Goal: Task Accomplishment & Management: Manage account settings

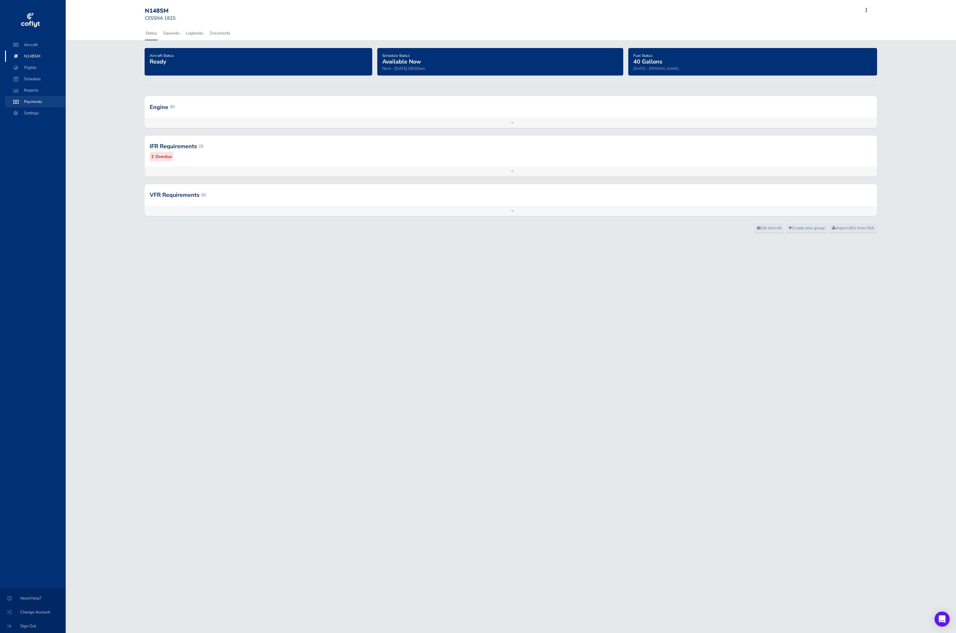
click at [28, 103] on span "Payments" at bounding box center [35, 101] width 48 height 11
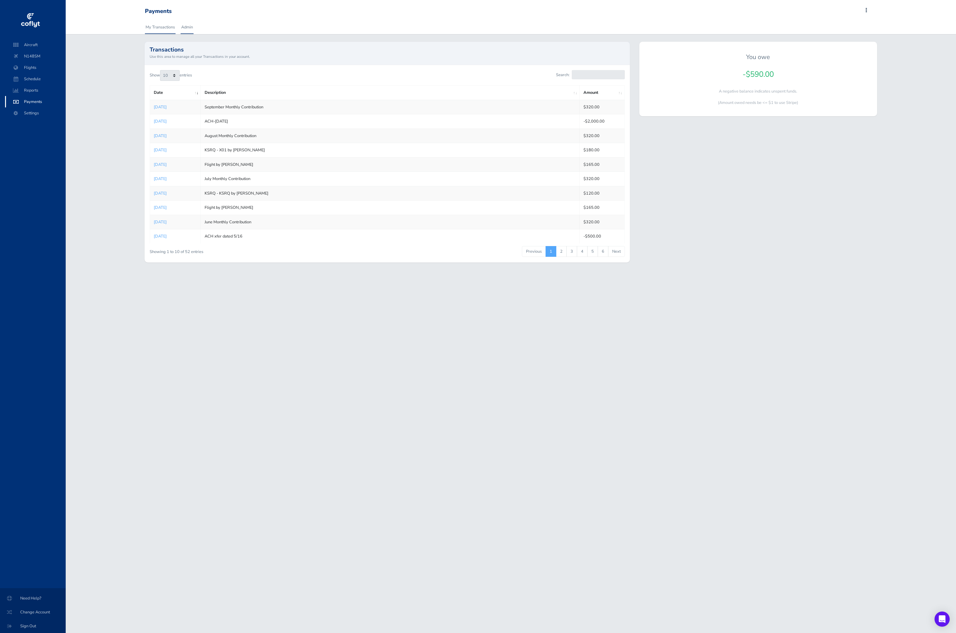
click at [190, 26] on link "Admin" at bounding box center [187, 27] width 13 height 14
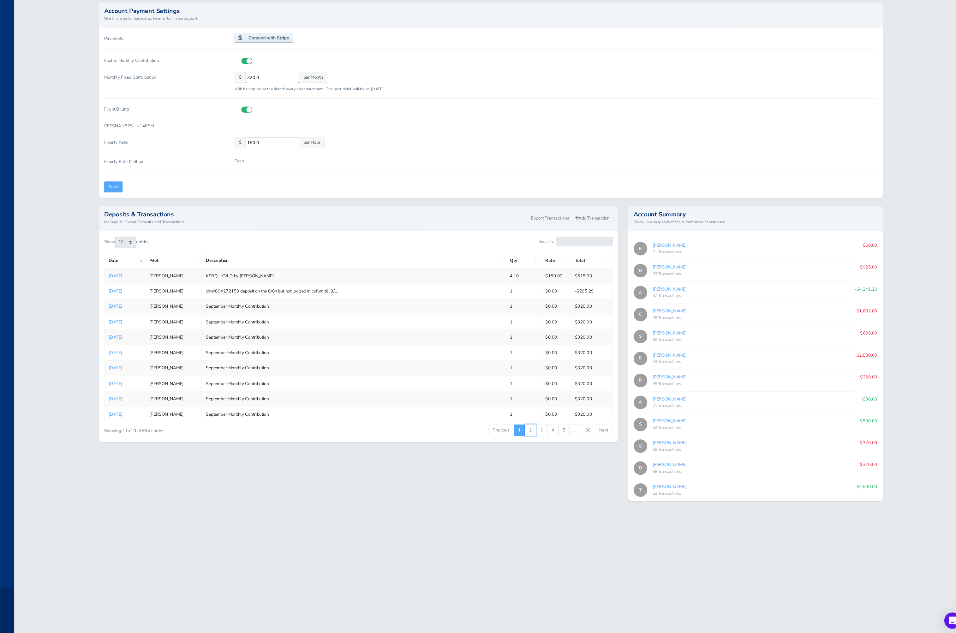
click at [550, 442] on link "2" at bounding box center [548, 441] width 11 height 11
click at [678, 266] on link "Rick Ormsby" at bounding box center [678, 269] width 32 height 6
type input "c1ae77ef55"
